Goal: Navigation & Orientation: Find specific page/section

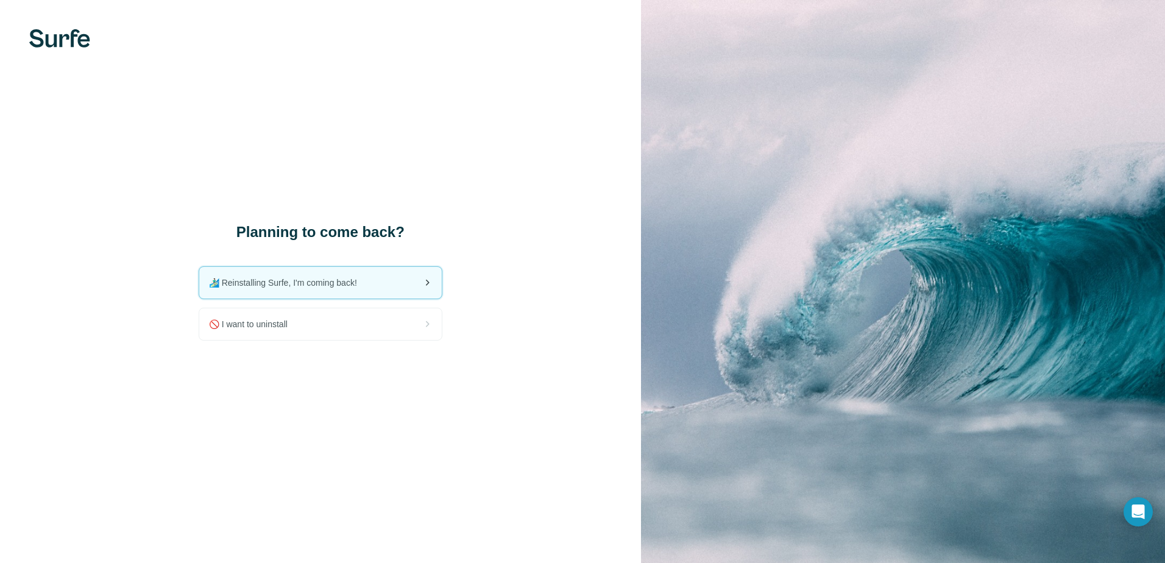
click at [332, 283] on span "🏄🏻‍♂️ Reinstalling Surfe, I'm coming back!" at bounding box center [288, 283] width 158 height 12
click at [267, 286] on span "🏄🏻‍♂️ Reinstalling Surfe, I'm coming back!" at bounding box center [288, 283] width 158 height 12
click at [367, 286] on span "🏄🏻‍♂️ Reinstalling Surfe, I'm coming back!" at bounding box center [288, 283] width 158 height 12
click at [82, 30] on img at bounding box center [59, 38] width 61 height 18
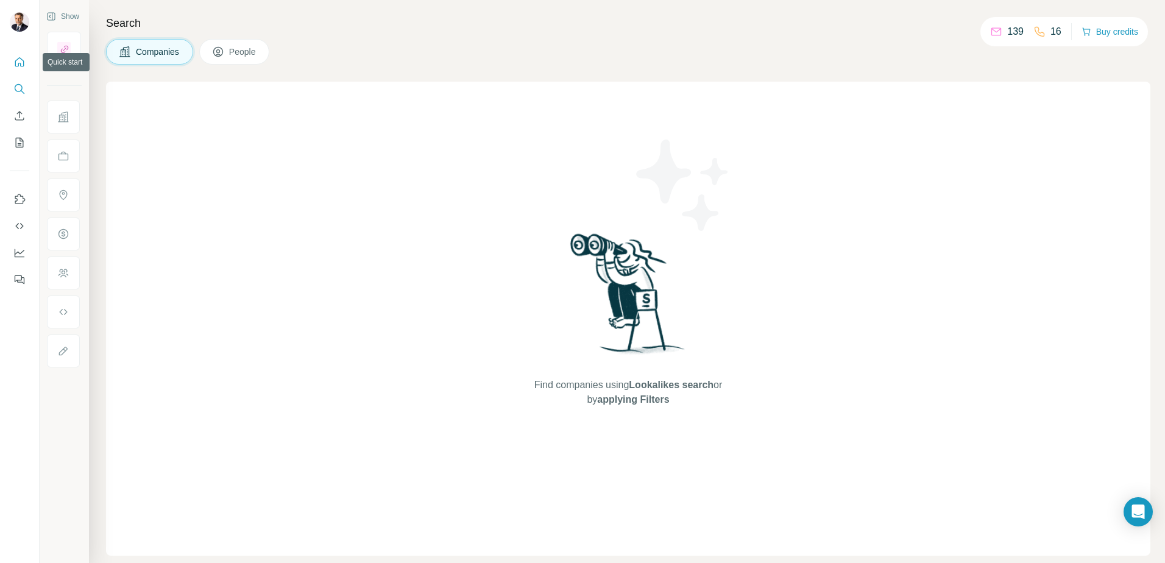
click at [23, 66] on icon "Quick start" at bounding box center [19, 61] width 9 height 9
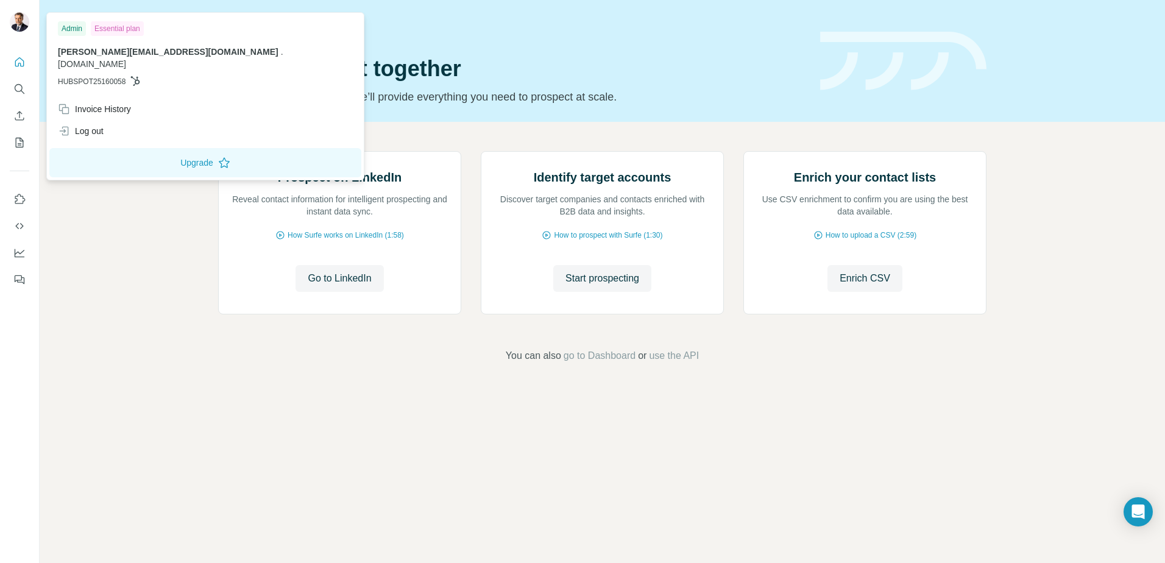
click at [24, 19] on img at bounding box center [19, 21] width 19 height 19
click at [23, 15] on img at bounding box center [19, 21] width 19 height 19
click at [110, 148] on button "Upgrade" at bounding box center [205, 162] width 312 height 29
